Goal: Task Accomplishment & Management: Complete application form

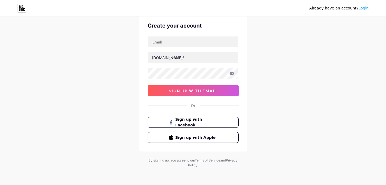
scroll to position [9, 0]
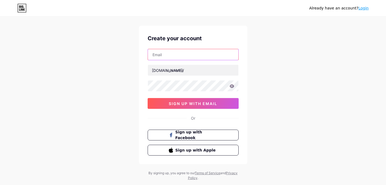
click at [193, 55] on input "text" at bounding box center [193, 54] width 90 height 11
click at [221, 43] on div "Create your account [DOMAIN_NAME]/ 0cAFcWeA73y3tJ8_-EvaAw7H9rds8VOVML_sapdmPw8n…" at bounding box center [193, 95] width 108 height 139
click at [176, 55] on input "text" at bounding box center [193, 54] width 90 height 11
click at [317, 24] on div "Already have an account? Login Create your account [DOMAIN_NAME]/ 0cAFcWeA73y3t…" at bounding box center [193, 94] width 386 height 207
click at [182, 57] on input "text" at bounding box center [193, 54] width 90 height 11
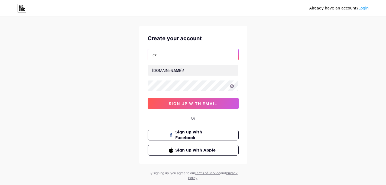
type input "e"
type input "[DOMAIN_NAME][EMAIL_ADDRESS][DOMAIN_NAME]"
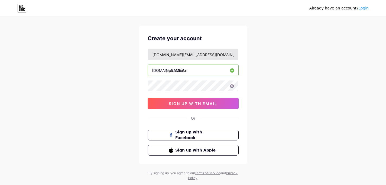
type input "ppksdaoikn"
click at [221, 56] on input "[DOMAIN_NAME][EMAIL_ADDRESS][DOMAIN_NAME]" at bounding box center [193, 54] width 90 height 11
drag, startPoint x: 220, startPoint y: 56, endPoint x: 146, endPoint y: 55, distance: 74.7
click at [146, 55] on div "Create your account [DOMAIN_NAME][EMAIL_ADDRESS][DOMAIN_NAME] [DOMAIN_NAME]/ pp…" at bounding box center [193, 95] width 108 height 139
type input "[EMAIL_ADDRESS][DOMAIN_NAME]"
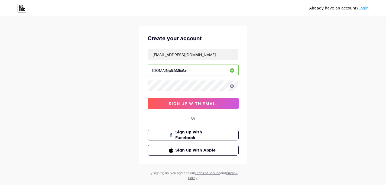
click at [232, 85] on icon at bounding box center [231, 86] width 5 height 4
click at [231, 86] on icon at bounding box center [231, 86] width 5 height 4
click at [200, 108] on button "sign up with email" at bounding box center [193, 103] width 91 height 11
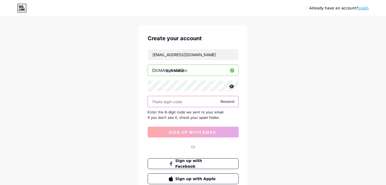
click at [194, 103] on input "text" at bounding box center [193, 101] width 90 height 11
paste input "955056"
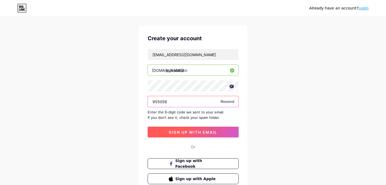
type input "955056"
click at [204, 130] on span "sign up with email" at bounding box center [193, 132] width 48 height 5
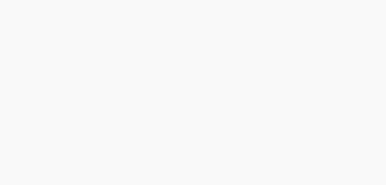
scroll to position [0, 0]
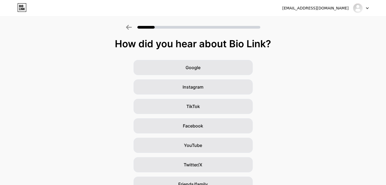
click at [317, 135] on div "Google Instagram TikTok Facebook YouTube Twitter/X Friends/family Other" at bounding box center [193, 136] width 386 height 152
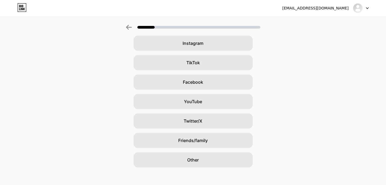
scroll to position [48, 0]
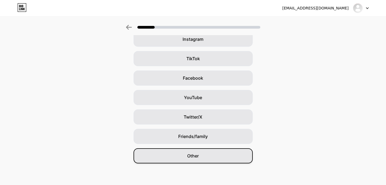
click at [215, 154] on div "Other" at bounding box center [192, 156] width 119 height 15
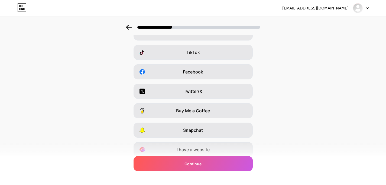
scroll to position [75, 0]
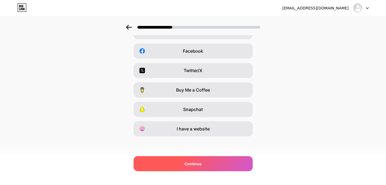
click at [203, 168] on div "Continue" at bounding box center [192, 163] width 119 height 15
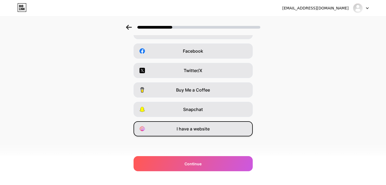
click at [209, 132] on span "I have a website" at bounding box center [192, 129] width 33 height 6
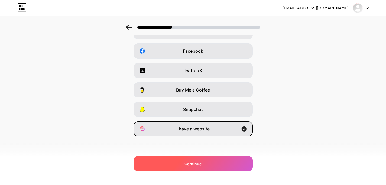
click at [197, 166] on span "Continue" at bounding box center [192, 164] width 17 height 6
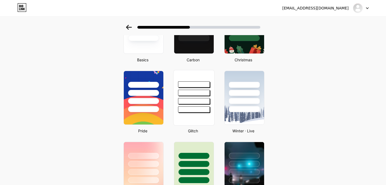
scroll to position [78, 0]
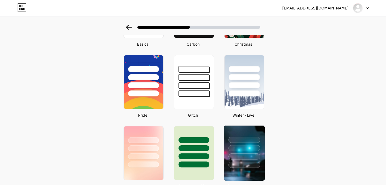
click at [228, 155] on div at bounding box center [244, 157] width 32 height 6
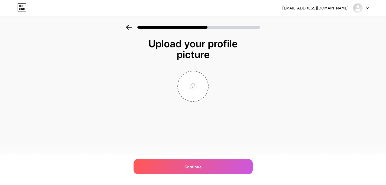
scroll to position [0, 0]
click at [188, 91] on input "file" at bounding box center [193, 86] width 30 height 30
type input "C:\fakepath\SE cam 5 Amphitheater 20220215.jpg"
